Goal: Information Seeking & Learning: Learn about a topic

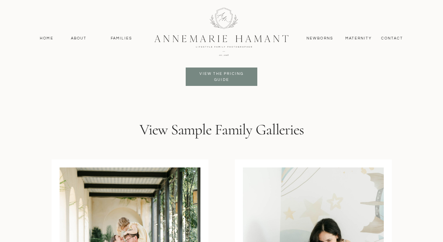
scroll to position [1658, 0]
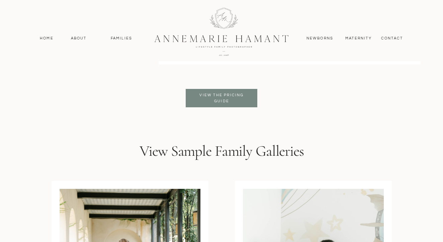
click at [214, 95] on p "View the pricing guide" at bounding box center [221, 98] width 55 height 12
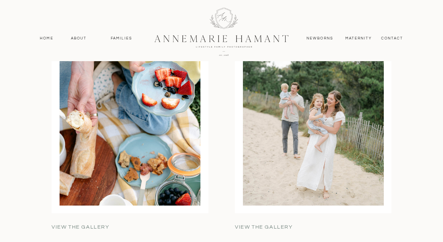
scroll to position [2133, 0]
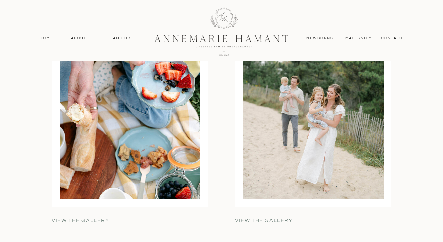
click at [247, 220] on p "view the gallery" at bounding box center [285, 221] width 101 height 8
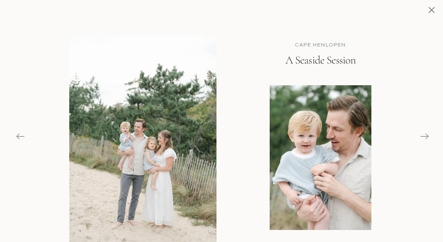
scroll to position [2642, 0]
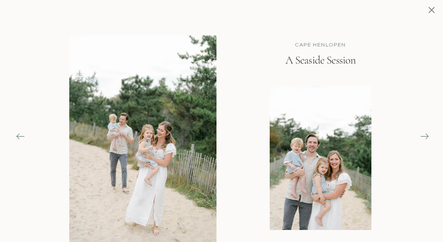
click at [425, 134] on icon at bounding box center [424, 136] width 9 height 9
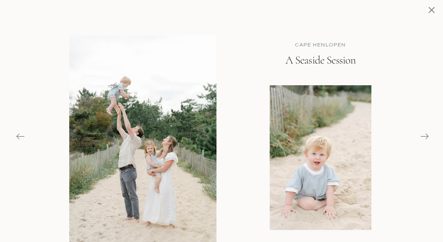
click at [425, 134] on icon at bounding box center [424, 136] width 9 height 9
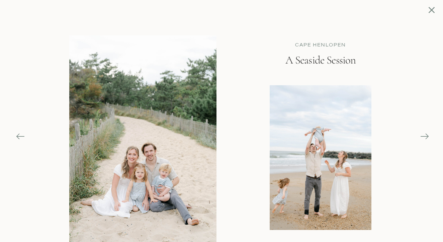
click at [425, 134] on icon at bounding box center [424, 136] width 9 height 9
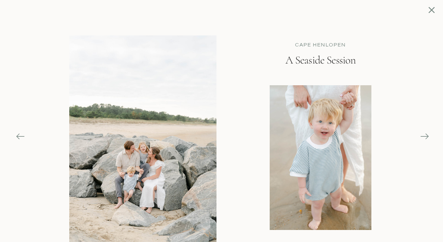
click at [425, 134] on icon at bounding box center [424, 136] width 9 height 9
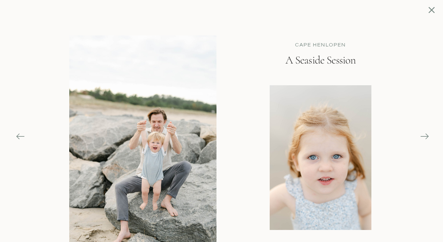
click at [425, 134] on icon at bounding box center [424, 136] width 9 height 9
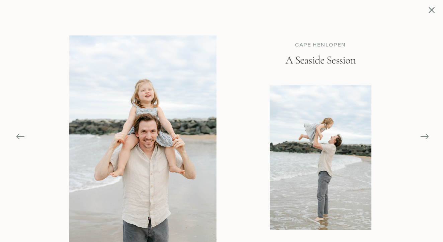
click at [425, 134] on icon at bounding box center [424, 136] width 9 height 9
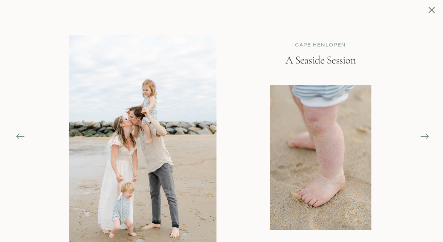
click at [425, 134] on icon at bounding box center [424, 136] width 9 height 9
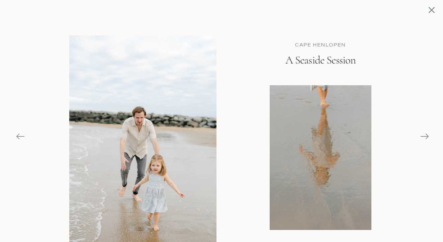
click at [425, 134] on icon at bounding box center [424, 136] width 9 height 9
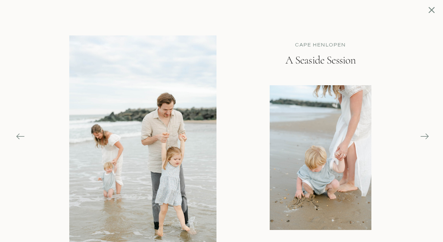
click at [425, 134] on icon at bounding box center [424, 136] width 9 height 9
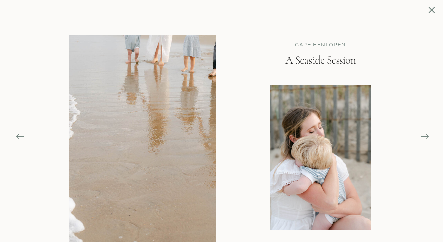
click at [429, 8] on icon at bounding box center [432, 10] width 6 height 6
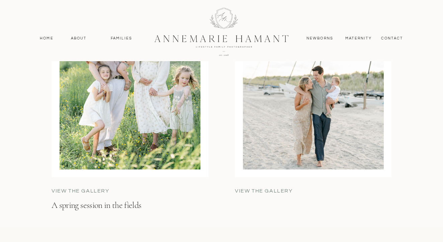
scroll to position [2701, 0]
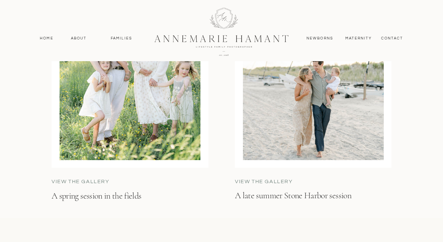
click at [97, 184] on p "View the gallery" at bounding box center [102, 182] width 101 height 8
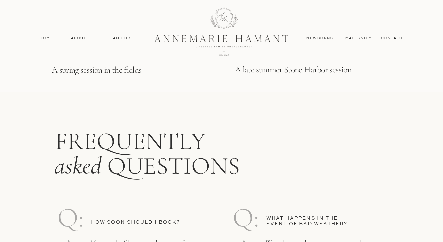
scroll to position [2828, 0]
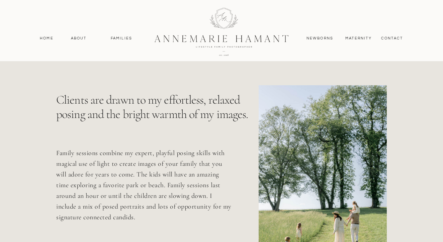
scroll to position [243, 0]
